Goal: Transaction & Acquisition: Book appointment/travel/reservation

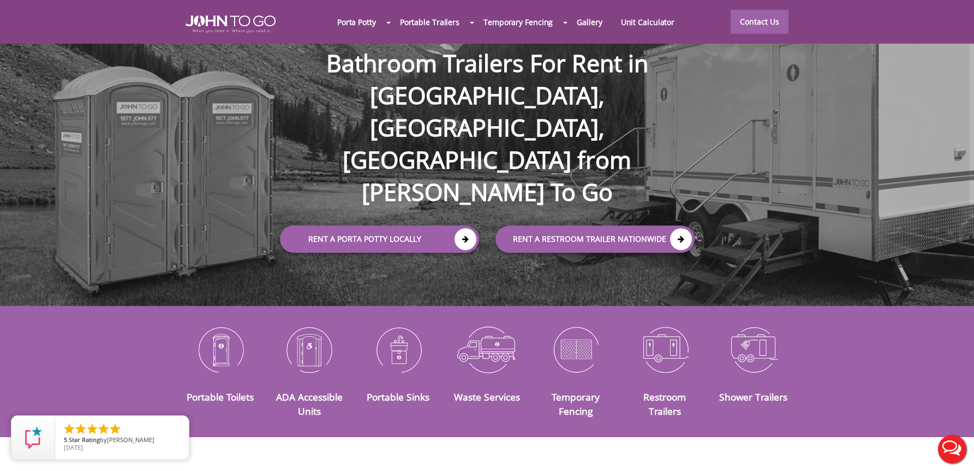
scroll to position [164, 0]
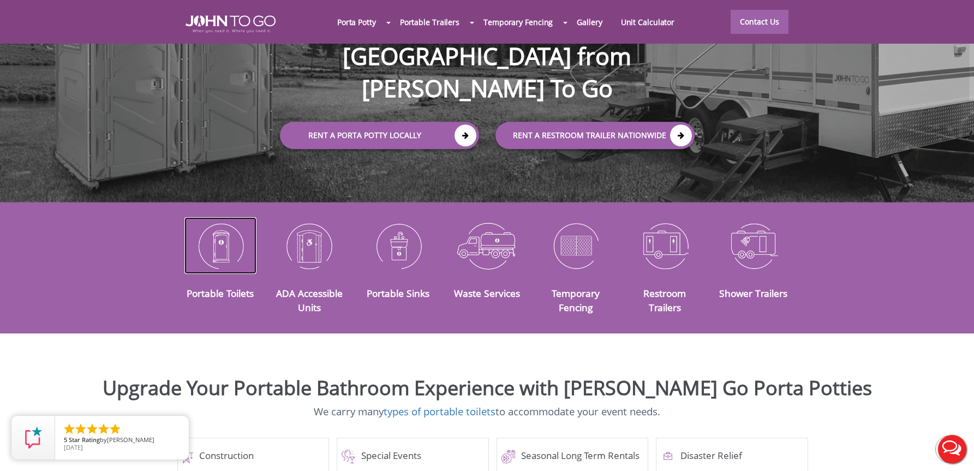
click at [222, 235] on img at bounding box center [220, 245] width 73 height 57
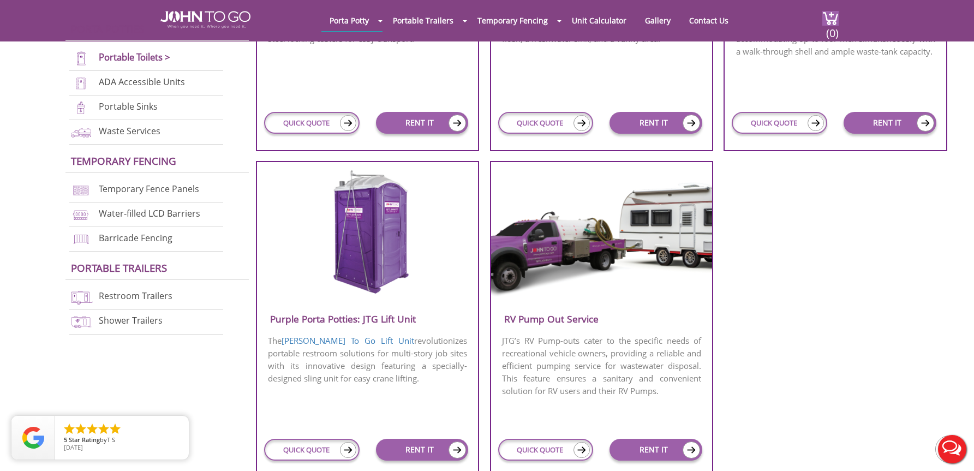
scroll to position [1037, 0]
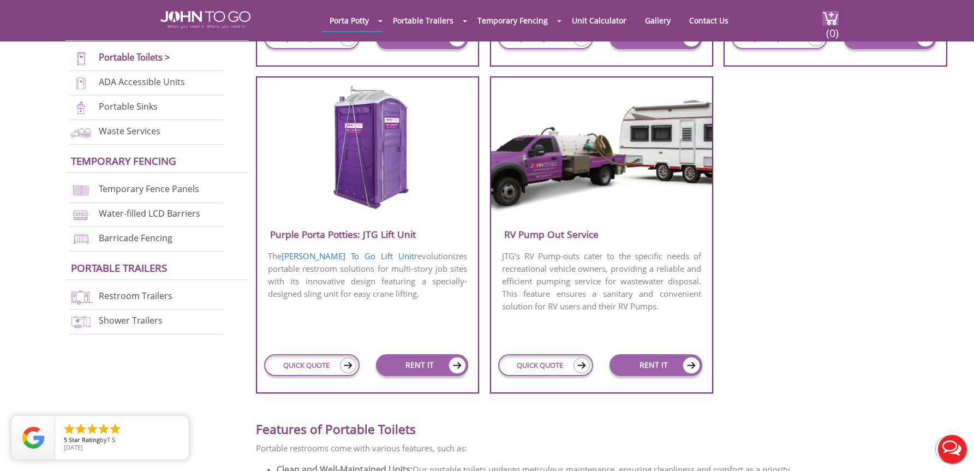
click at [318, 237] on h3 "Purple Porta Potties: JTG Lift Unit" at bounding box center [368, 234] width 222 height 18
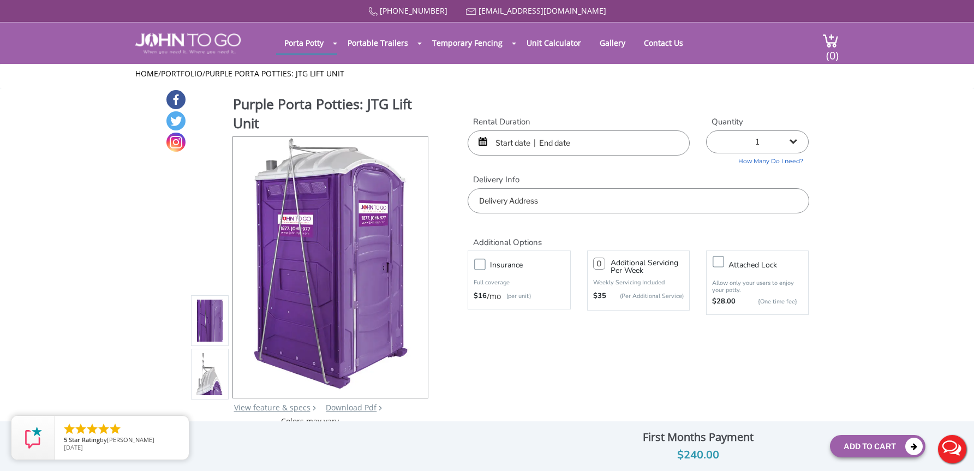
click at [535, 150] on input "text" at bounding box center [579, 142] width 222 height 25
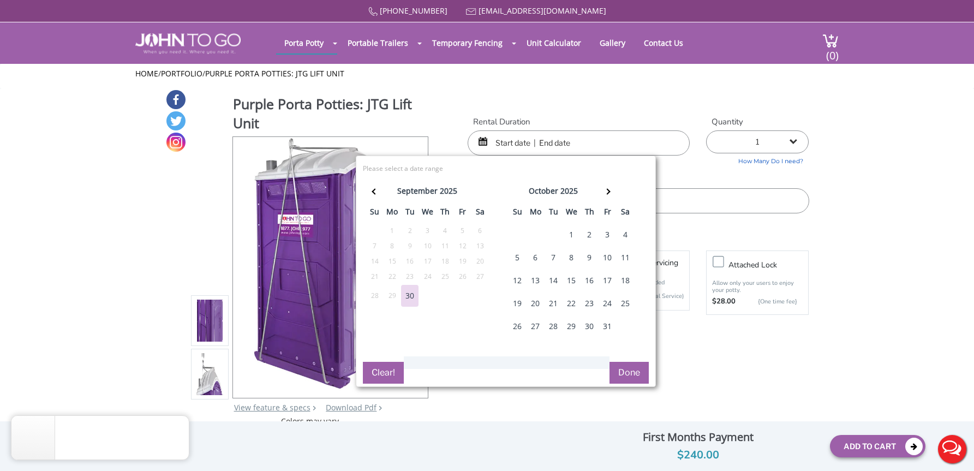
click at [534, 260] on div "6" at bounding box center [535, 258] width 17 height 22
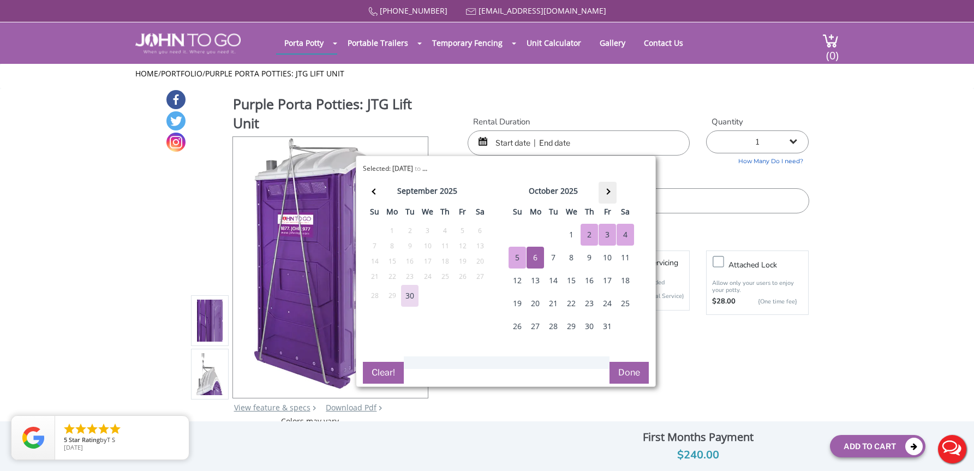
click at [608, 192] on span at bounding box center [607, 191] width 6 height 6
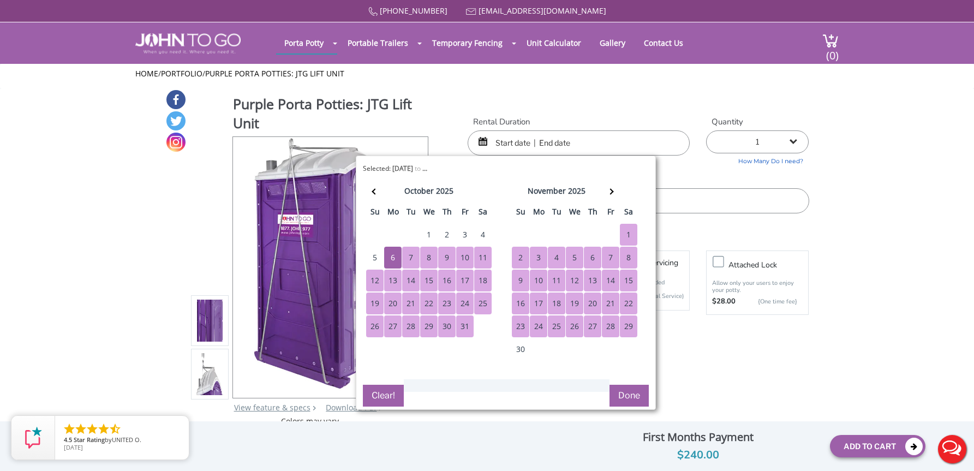
click at [621, 320] on div "29" at bounding box center [628, 326] width 17 height 22
type input "10/06/2025 to 11/29/2025"
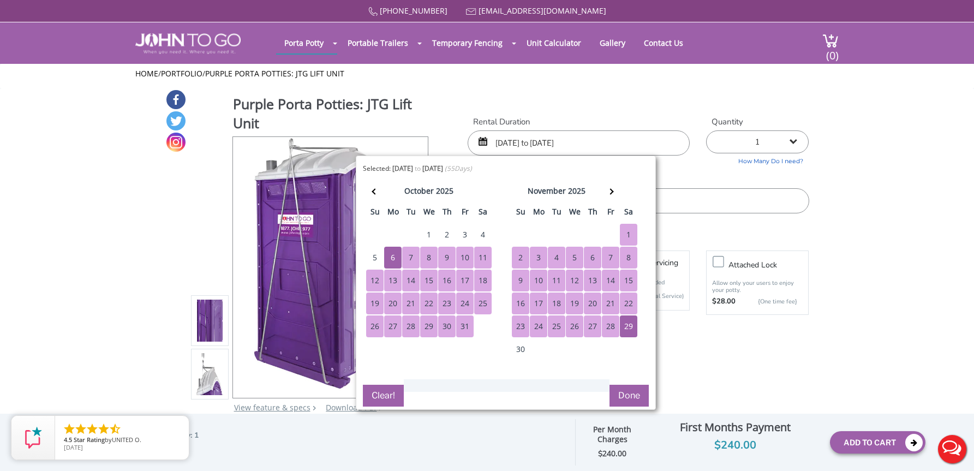
click at [635, 396] on button "Done" at bounding box center [628, 396] width 39 height 22
